Goal: Transaction & Acquisition: Purchase product/service

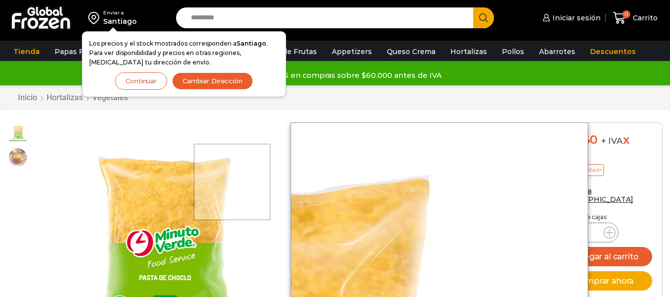
scroll to position [0, 0]
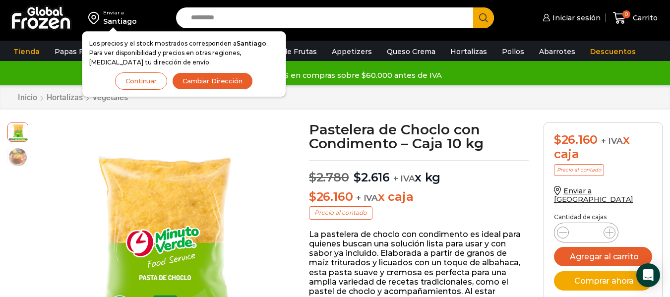
click at [146, 83] on button "Continuar" at bounding box center [141, 80] width 52 height 17
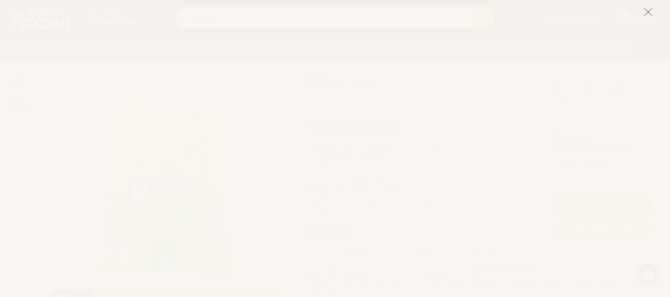
scroll to position [298, 0]
click at [647, 14] on icon at bounding box center [648, 11] width 9 height 9
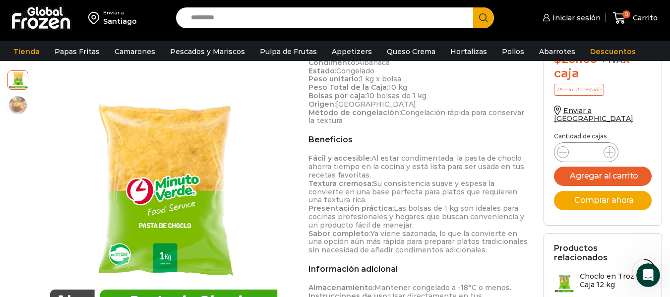
scroll to position [397, 0]
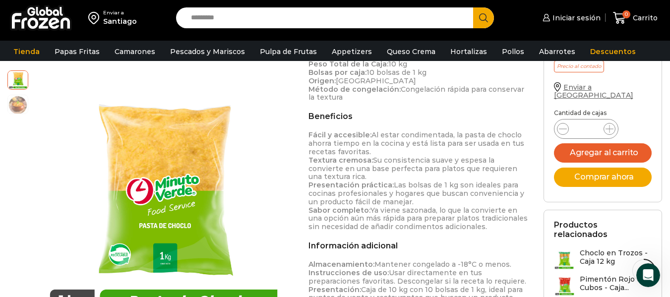
click at [602, 88] on span "Enviar a [GEOGRAPHIC_DATA]" at bounding box center [593, 91] width 79 height 17
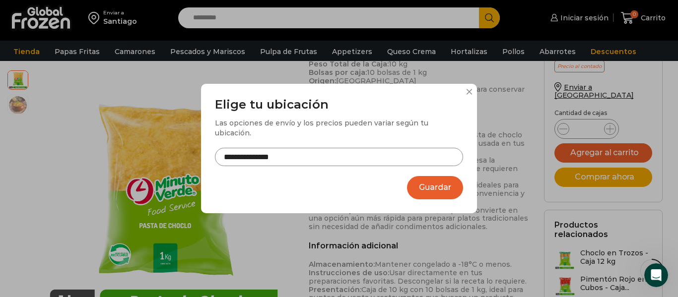
click at [440, 188] on button "Guardar" at bounding box center [435, 187] width 56 height 23
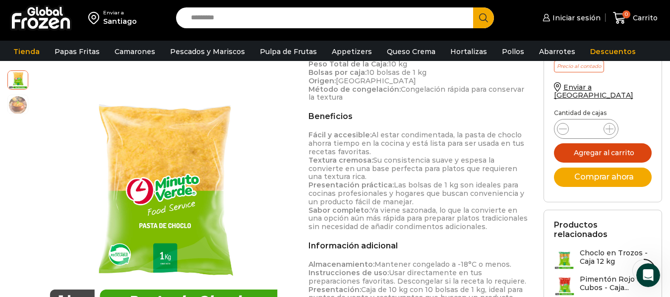
click at [605, 150] on button "Agregar al carrito" at bounding box center [603, 152] width 98 height 19
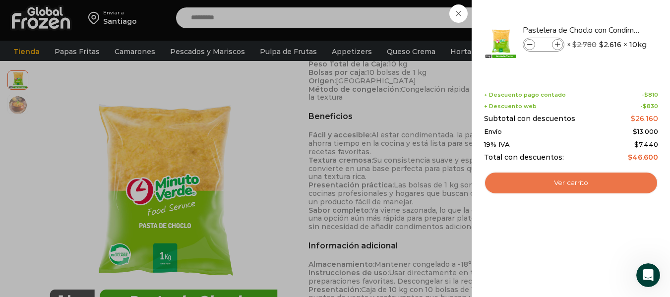
click at [573, 180] on link "Ver carrito" at bounding box center [571, 183] width 174 height 23
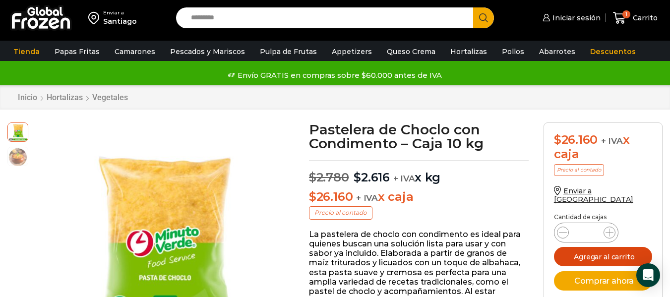
click at [631, 249] on button "Agregar al carrito" at bounding box center [603, 256] width 98 height 19
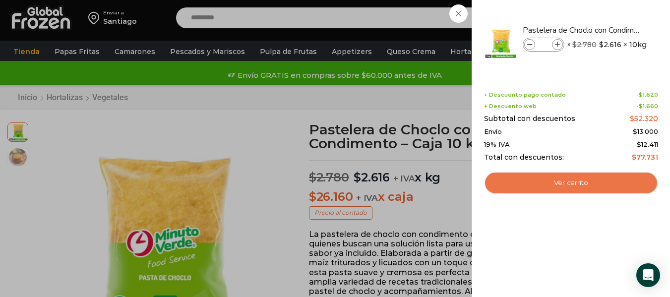
click at [581, 184] on link "Ver carrito" at bounding box center [571, 183] width 174 height 23
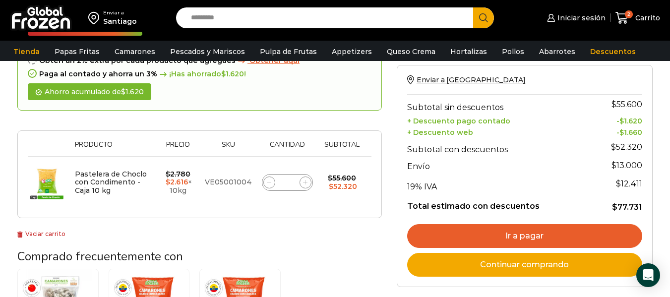
click at [267, 184] on icon at bounding box center [269, 182] width 4 height 4
type input "*"
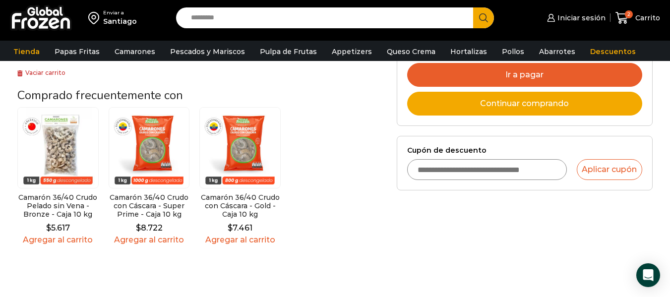
scroll to position [298, 0]
